Goal: Task Accomplishment & Management: Use online tool/utility

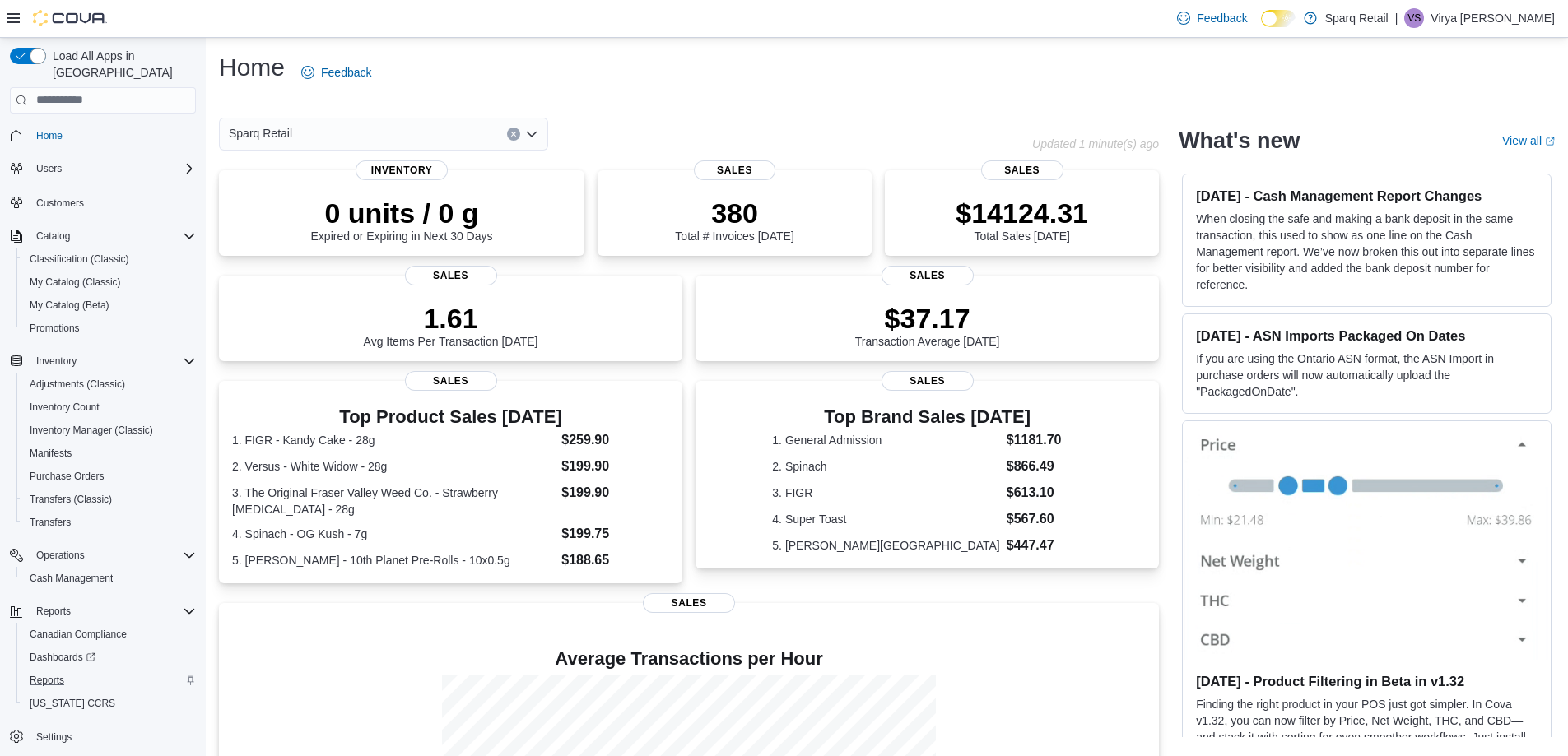
click at [75, 670] on div "Reports" at bounding box center [109, 680] width 173 height 20
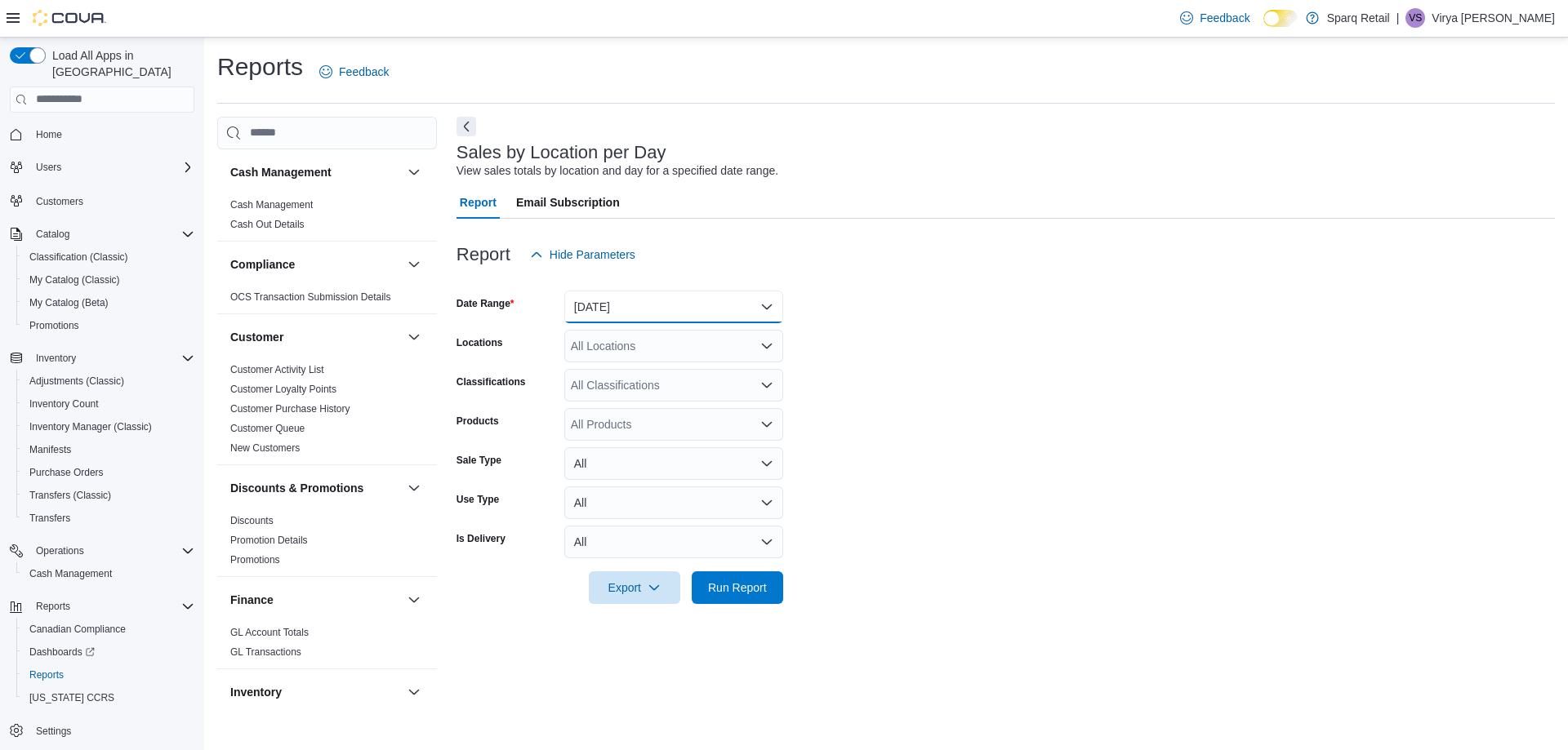
click at [743, 298] on button "[DATE]" at bounding box center [674, 307] width 219 height 33
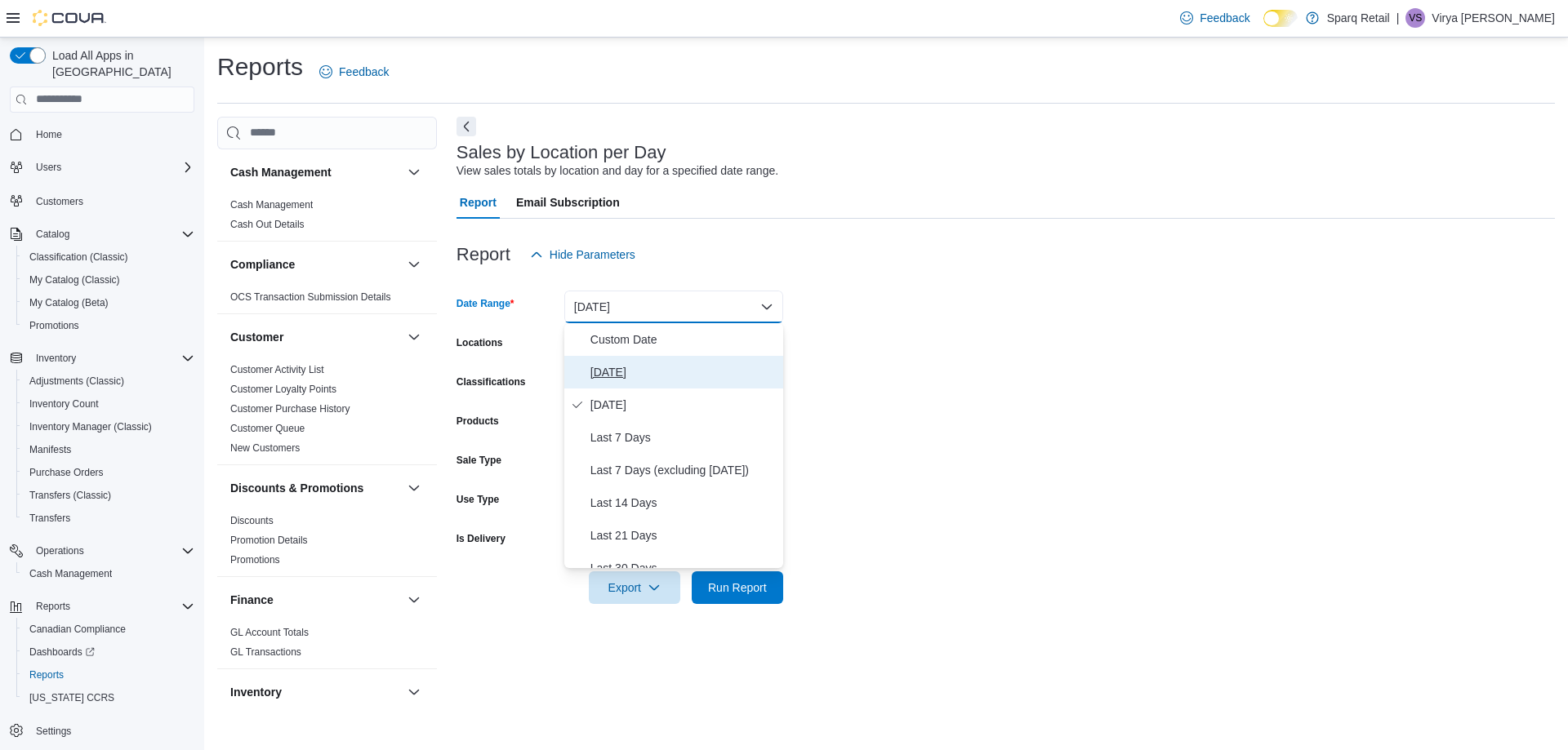
click at [715, 371] on span "[DATE]" at bounding box center [683, 372] width 186 height 20
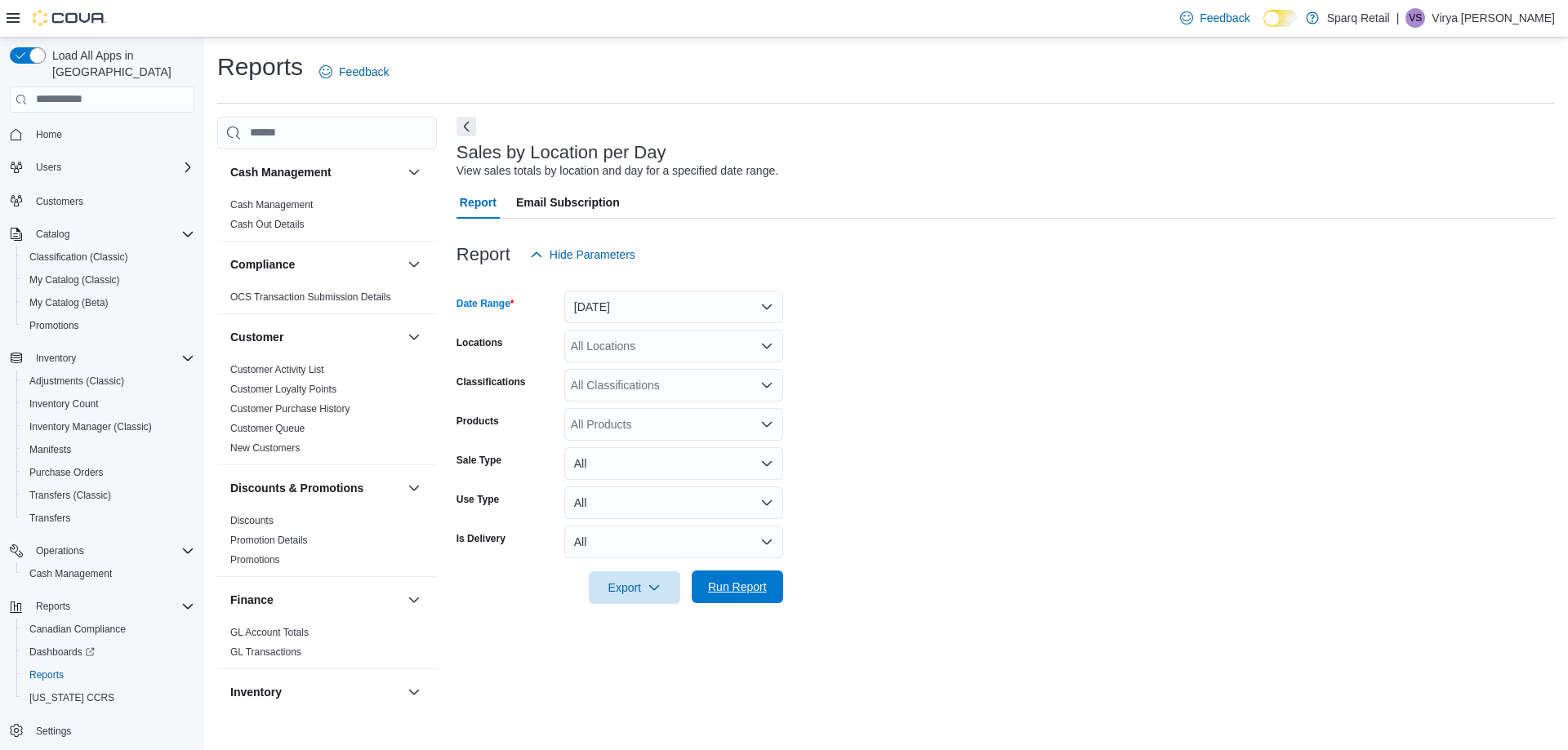
click at [754, 581] on span "Run Report" at bounding box center [738, 587] width 59 height 16
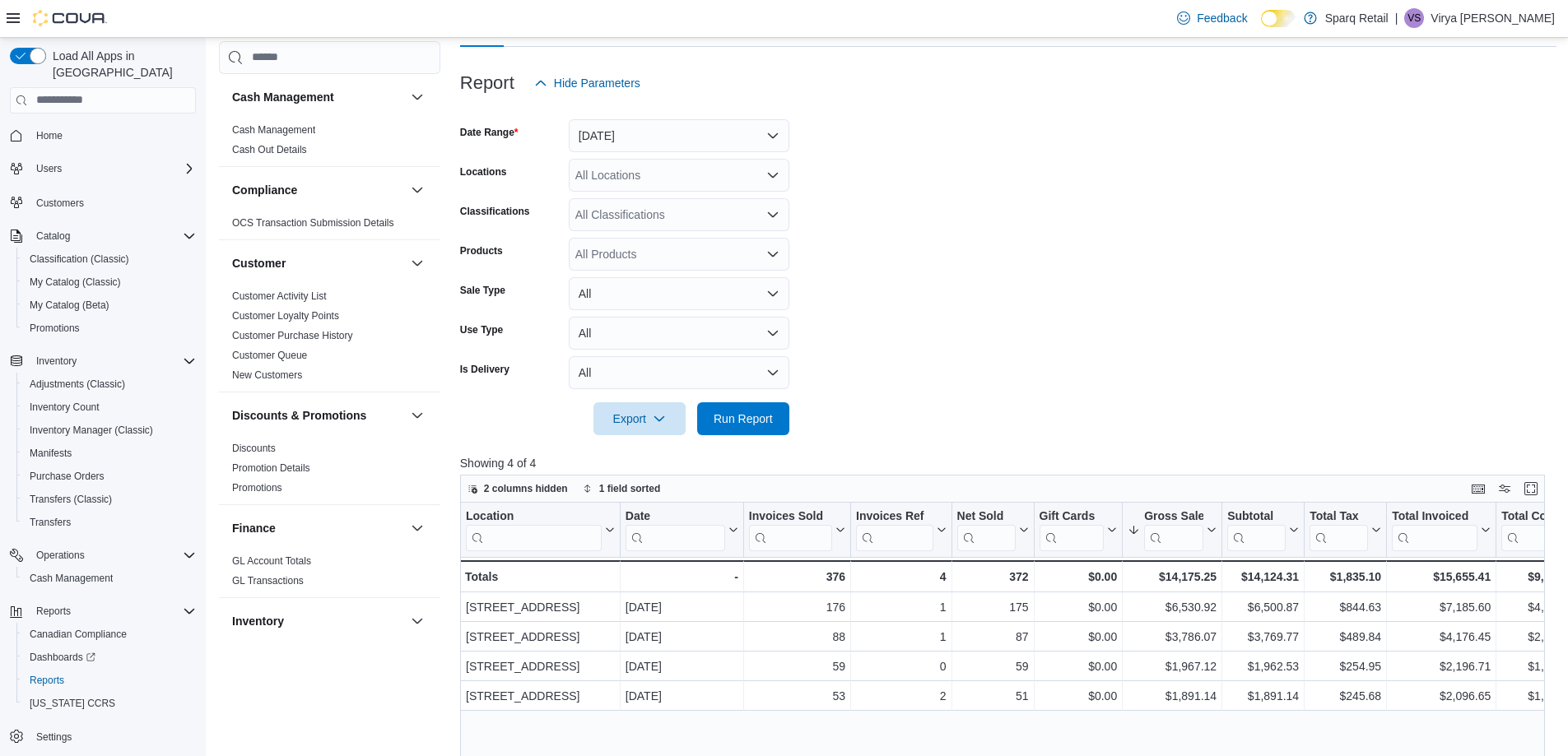
scroll to position [247, 0]
